Goal: Check status

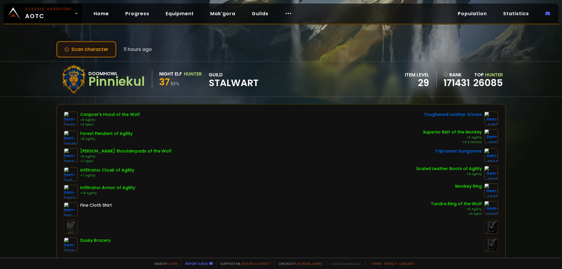
click at [84, 54] on button "Scan character" at bounding box center [86, 49] width 60 height 17
